Goal: Information Seeking & Learning: Check status

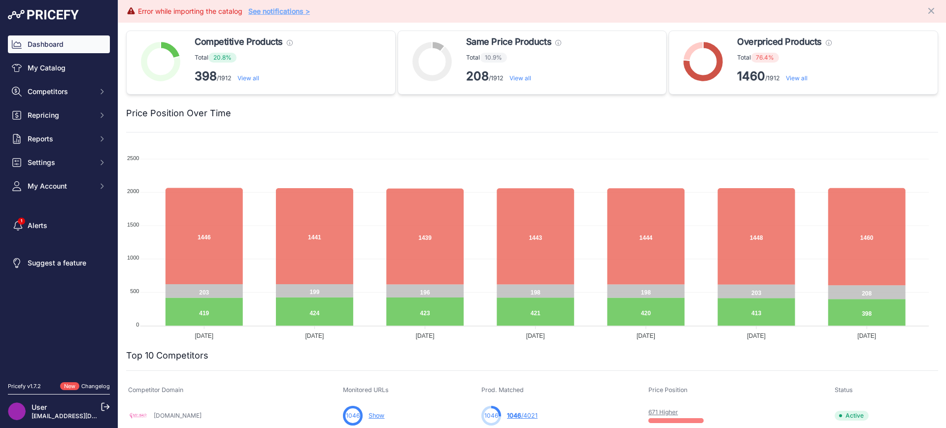
scroll to position [579, 0]
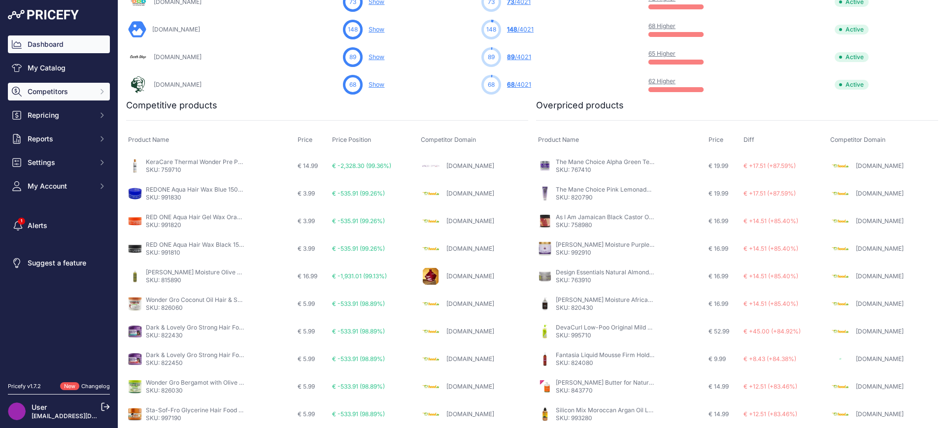
click at [77, 85] on button "Competitors" at bounding box center [59, 92] width 102 height 18
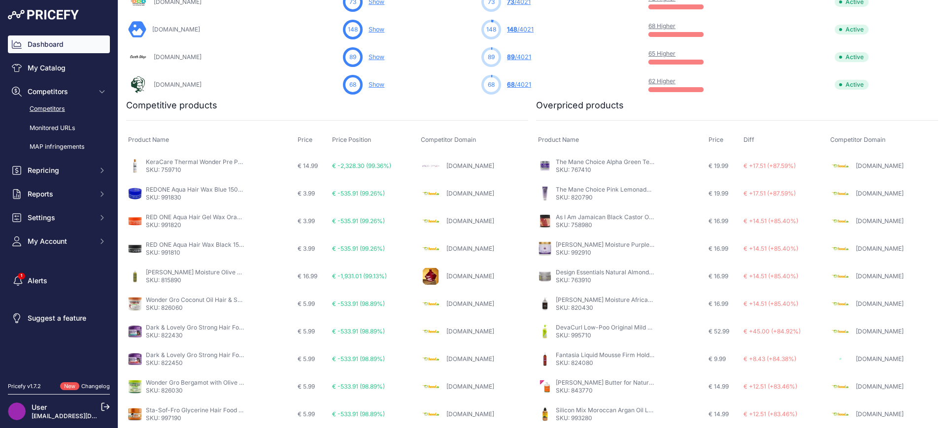
click at [64, 113] on link "Competitors" at bounding box center [59, 109] width 102 height 17
click at [44, 104] on link "Competitors" at bounding box center [59, 109] width 102 height 17
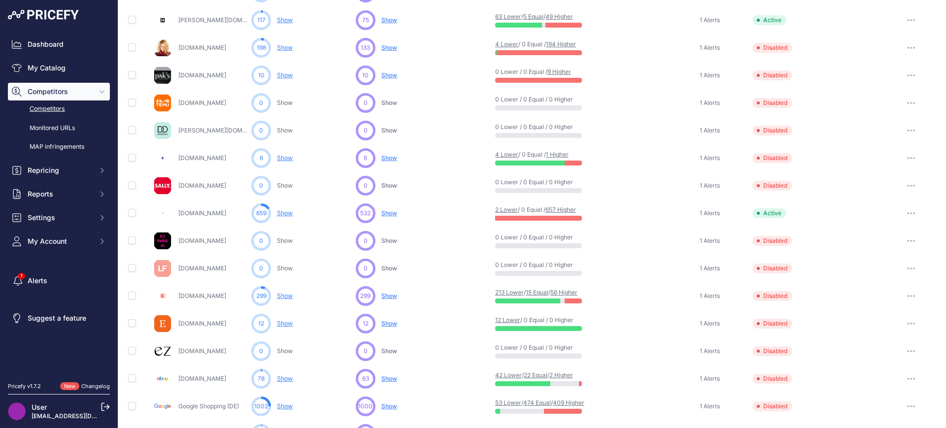
scroll to position [403, 0]
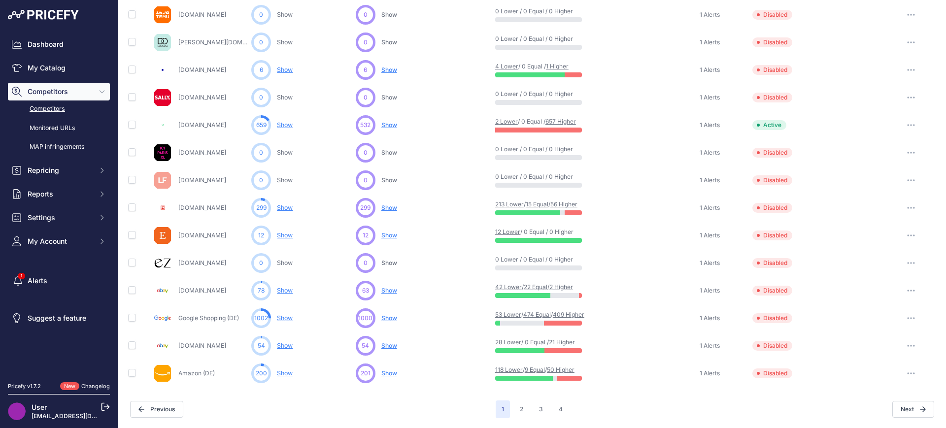
click at [282, 206] on link "Show" at bounding box center [285, 207] width 16 height 7
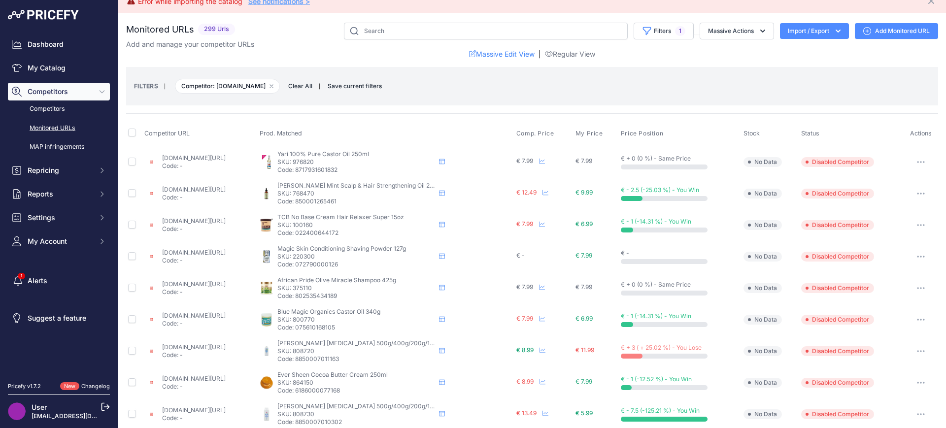
scroll to position [400, 0]
